Goal: Navigation & Orientation: Find specific page/section

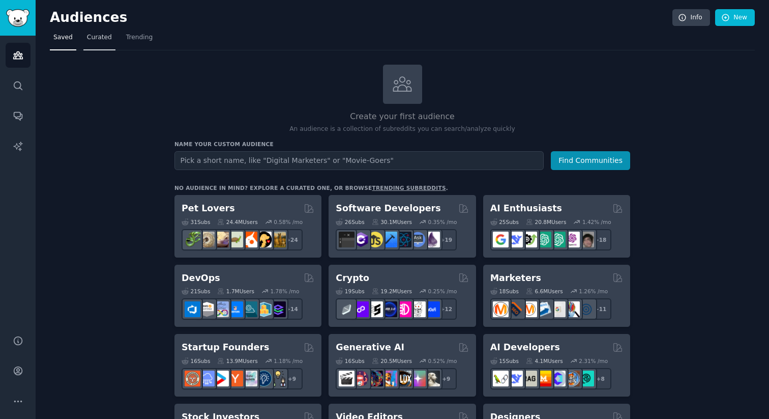
click at [100, 45] on link "Curated" at bounding box center [99, 40] width 32 height 21
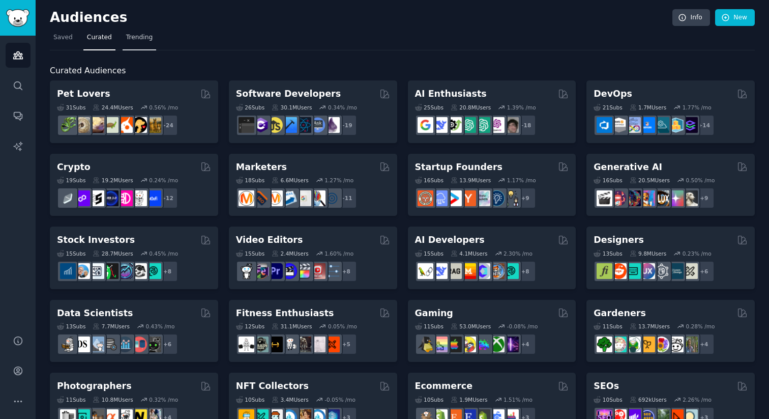
click at [132, 41] on span "Trending" at bounding box center [139, 37] width 26 height 9
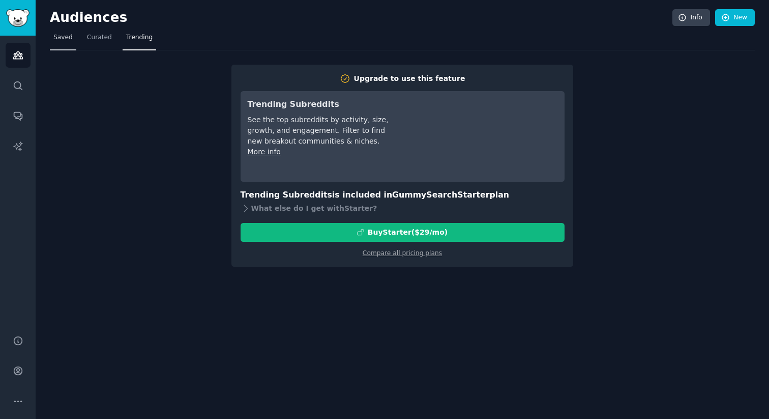
click at [69, 37] on span "Saved" at bounding box center [62, 37] width 19 height 9
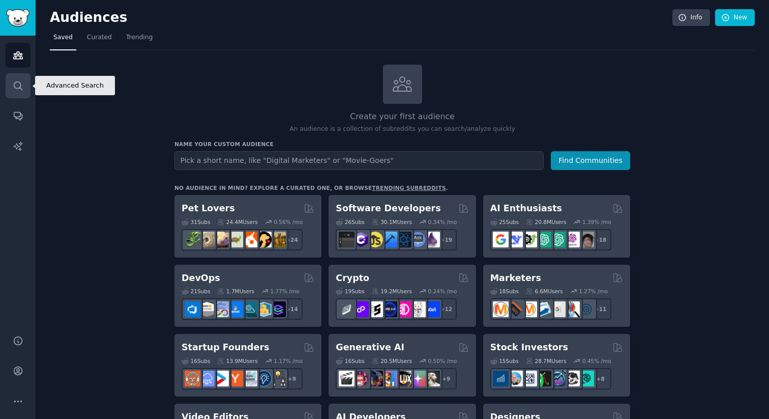
click at [15, 83] on icon "Sidebar" at bounding box center [18, 85] width 11 height 11
